Goal: Task Accomplishment & Management: Manage account settings

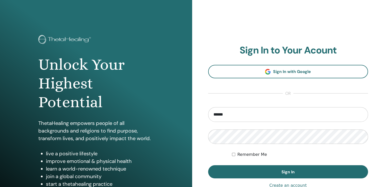
type input "**********"
click at [208, 166] on button "Sign In" at bounding box center [288, 172] width 160 height 13
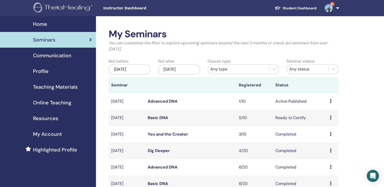
click at [167, 102] on link "Advanced DNA" at bounding box center [163, 101] width 30 height 5
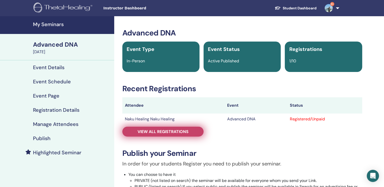
click at [186, 132] on span "View all registrations" at bounding box center [163, 131] width 51 height 5
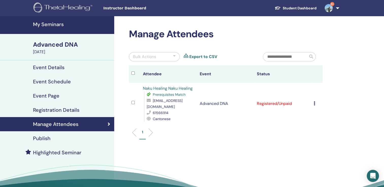
click at [314, 101] on div "Cancel Registration Do not auto-certify Mark as Paid Mark as Unpaid Mark as Abs…" at bounding box center [317, 104] width 6 height 6
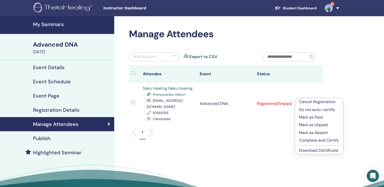
click at [313, 150] on link "Download Certificate" at bounding box center [318, 150] width 39 height 5
